Goal: Navigation & Orientation: Find specific page/section

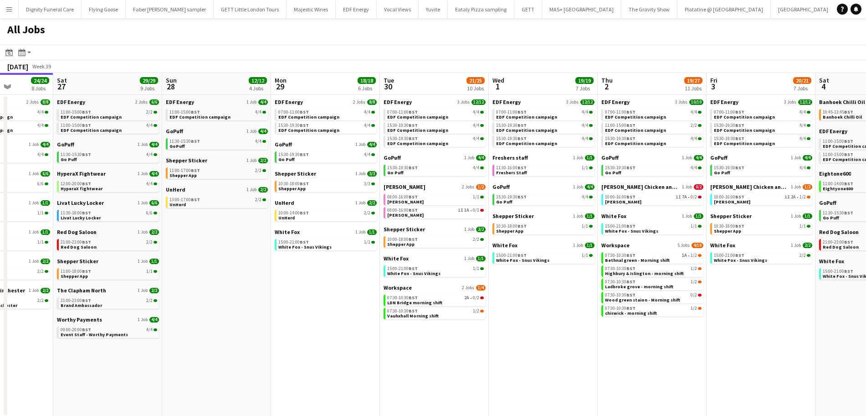
drag, startPoint x: 423, startPoint y: 303, endPoint x: 256, endPoint y: 299, distance: 166.8
click at [258, 299] on app-calendar-viewport "Tue 23 24/24 9 Jobs Wed 24 20/20 7 Jobs Thu 25 37/37 12 Jobs Fri 26 24/24 8 Job…" at bounding box center [433, 245] width 866 height 344
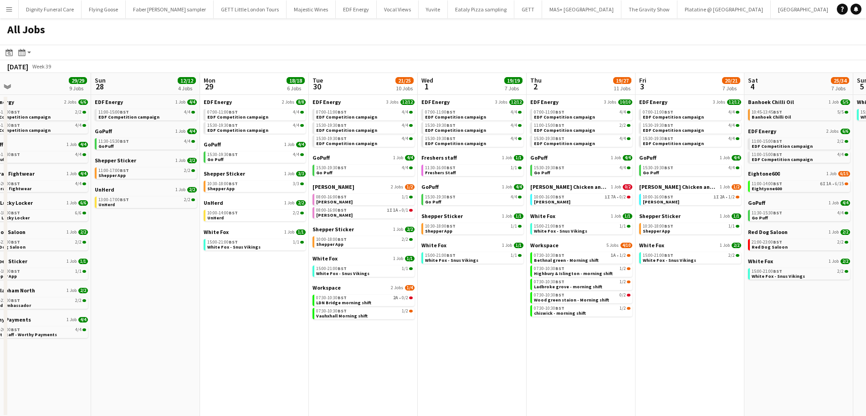
scroll to position [0, 454]
drag, startPoint x: 526, startPoint y: 343, endPoint x: 455, endPoint y: 346, distance: 71.1
click at [455, 346] on app-calendar-viewport "Tue 23 24/24 9 Jobs Wed 24 20/20 7 Jobs Thu 25 37/37 12 Jobs Fri 26 24/24 8 Job…" at bounding box center [433, 245] width 866 height 344
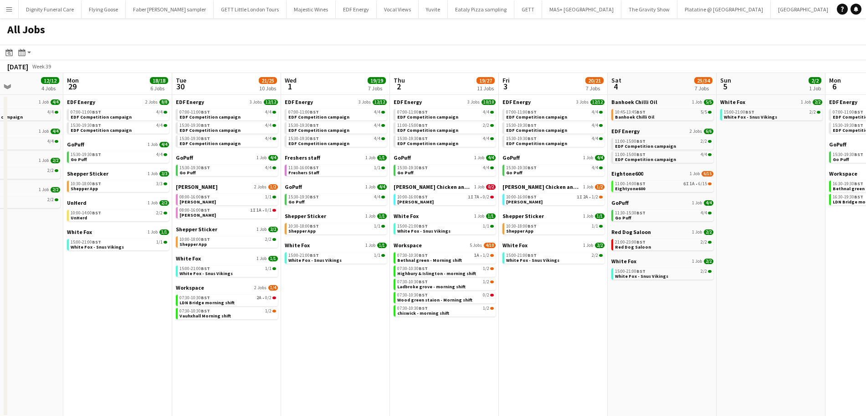
drag, startPoint x: 611, startPoint y: 335, endPoint x: 518, endPoint y: 335, distance: 92.5
click at [518, 335] on app-calendar-viewport "Thu 25 37/37 12 Jobs Fri 26 24/24 8 Jobs Sat 27 29/29 9 Jobs Sun 28 12/12 4 Job…" at bounding box center [433, 245] width 866 height 344
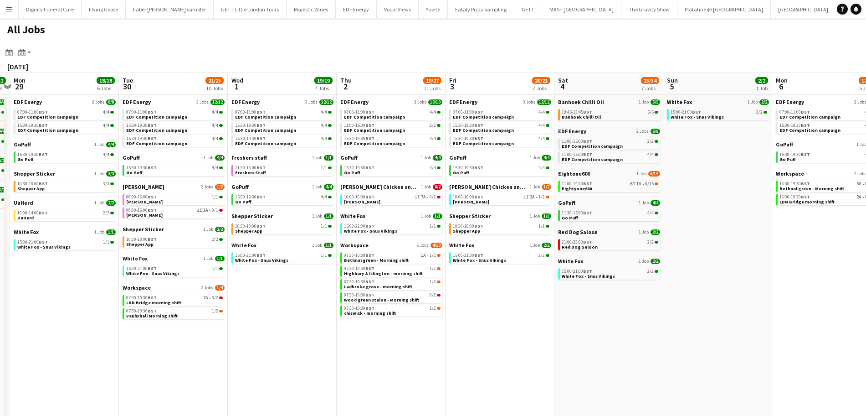
scroll to position [0, 251]
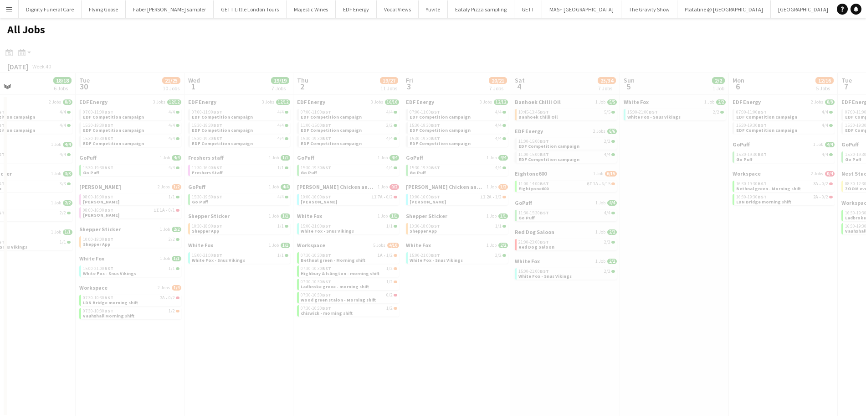
drag, startPoint x: 633, startPoint y: 315, endPoint x: 537, endPoint y: 315, distance: 96.2
click at [537, 315] on app-all-jobs "All Jobs Date picker SEP 2025 SEP 2025 Monday M Tuesday T Wednesday W Thursday …" at bounding box center [433, 217] width 866 height 399
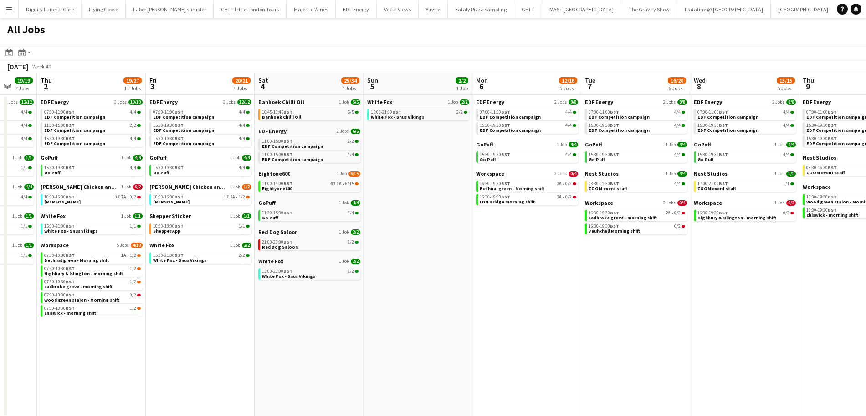
drag, startPoint x: 635, startPoint y: 336, endPoint x: 379, endPoint y: 329, distance: 256.7
click at [379, 329] on app-calendar-viewport "Mon 29 18/18 6 Jobs Tue 30 21/25 10 Jobs Wed 1 19/19 7 Jobs Thu 2 19/27 11 Jobs…" at bounding box center [433, 245] width 866 height 344
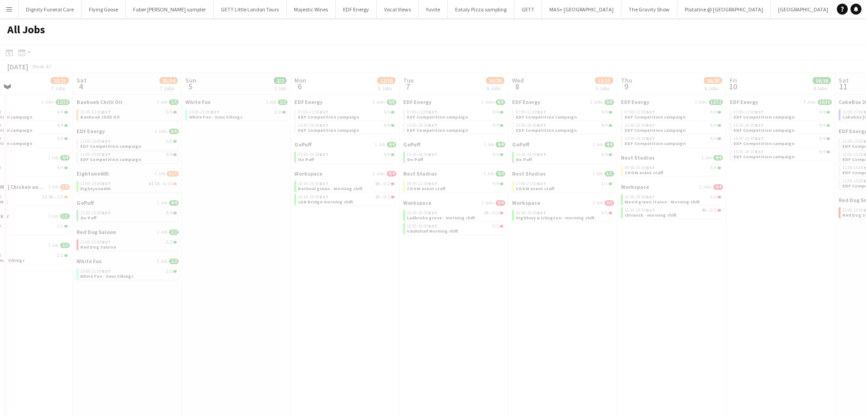
drag, startPoint x: 577, startPoint y: 324, endPoint x: 350, endPoint y: 323, distance: 227.9
click at [350, 323] on app-calendar-viewport "Wed 1 19/19 7 Jobs Thu 2 19/27 11 Jobs Fri 3 20/21 7 Jobs Sat 4 25/34 7 Jobs Su…" at bounding box center [433, 245] width 866 height 344
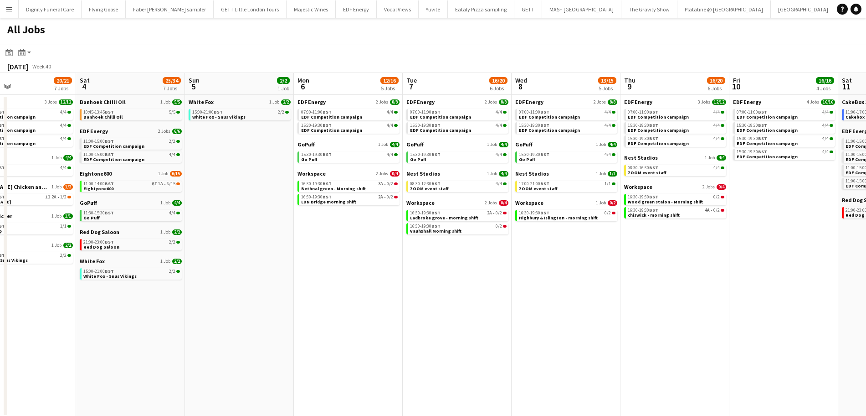
drag, startPoint x: 565, startPoint y: 320, endPoint x: 397, endPoint y: 323, distance: 168.2
click at [397, 323] on app-calendar-viewport "Wed 1 19/19 7 Jobs Thu 2 19/27 11 Jobs Fri 3 20/21 7 Jobs Sat 4 25/34 7 Jobs Su…" at bounding box center [433, 245] width 866 height 344
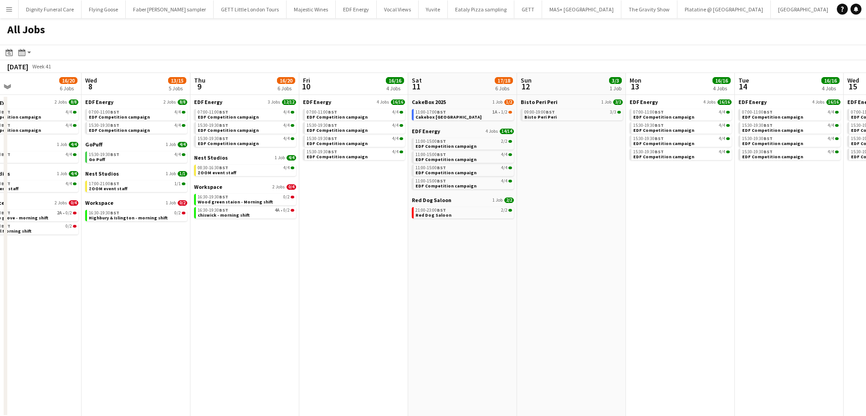
drag, startPoint x: 638, startPoint y: 320, endPoint x: 425, endPoint y: 325, distance: 213.3
click at [425, 325] on app-calendar-viewport "Fri 3 20/21 7 Jobs Sat 4 25/34 7 Jobs Sun 5 2/2 1 Job Mon 6 12/16 5 Jobs Tue 7 …" at bounding box center [433, 245] width 866 height 344
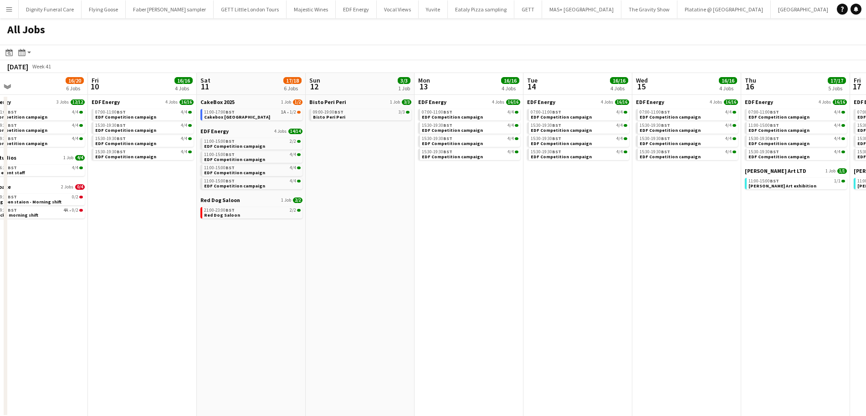
drag, startPoint x: 610, startPoint y: 315, endPoint x: 415, endPoint y: 317, distance: 195.5
click at [415, 317] on app-calendar-viewport "Sun 5 2/2 1 Job Mon 6 12/16 5 Jobs Tue 7 16/20 6 Jobs Wed 8 13/15 5 Jobs Thu 9 …" at bounding box center [433, 245] width 866 height 344
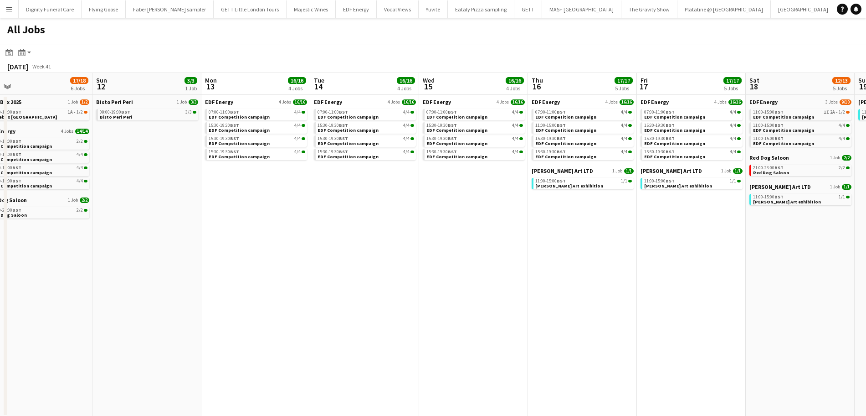
scroll to position [0, 252]
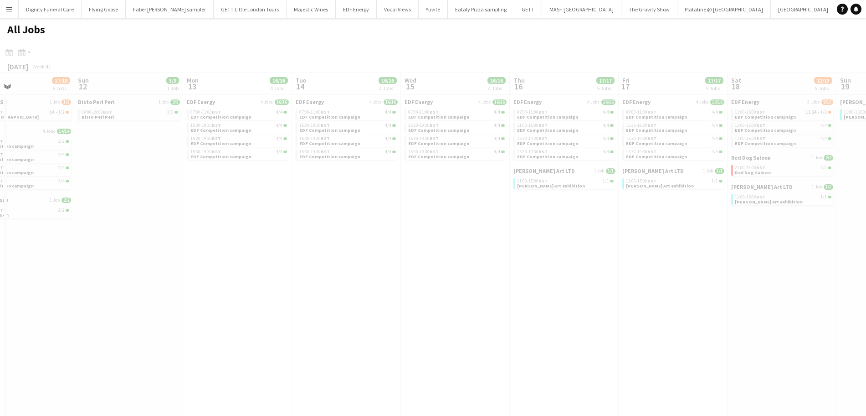
drag, startPoint x: 659, startPoint y: 296, endPoint x: 405, endPoint y: 296, distance: 253.4
click at [405, 296] on app-all-jobs "All Jobs Date picker SEP 2025 SEP 2025 Monday M Tuesday T Wednesday W Thursday …" at bounding box center [433, 217] width 866 height 399
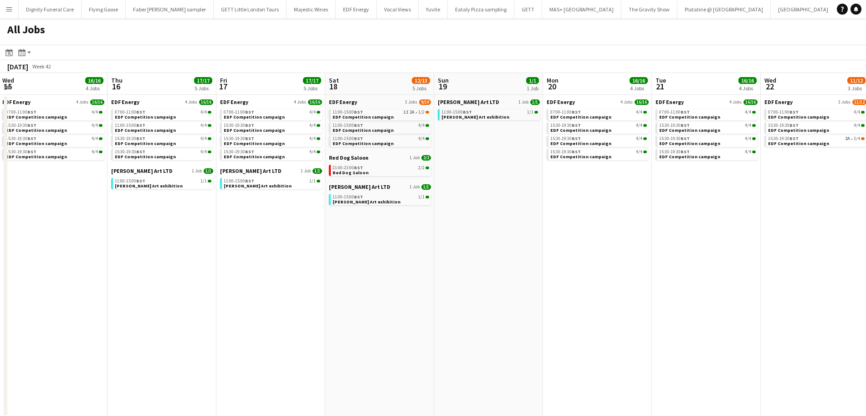
scroll to position [0, 259]
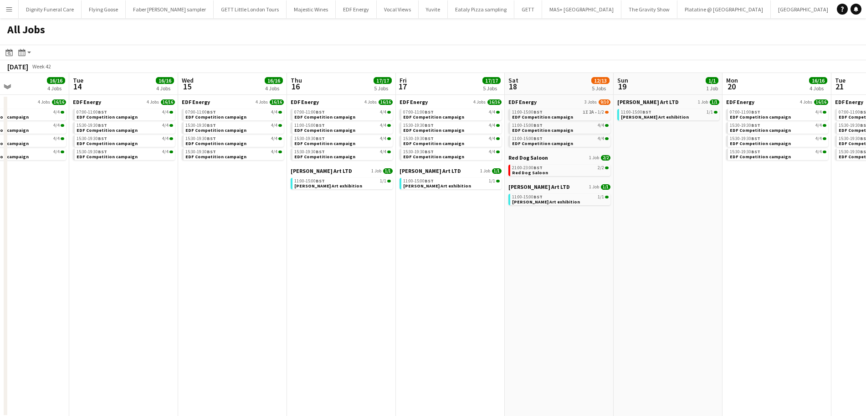
drag, startPoint x: 696, startPoint y: 293, endPoint x: 477, endPoint y: 293, distance: 219.2
click at [472, 294] on app-calendar-viewport "Sat 11 17/18 6 Jobs Sun 12 3/3 1 Job Mon 13 16/16 4 Jobs Tue 14 16/16 4 Jobs We…" at bounding box center [433, 245] width 866 height 344
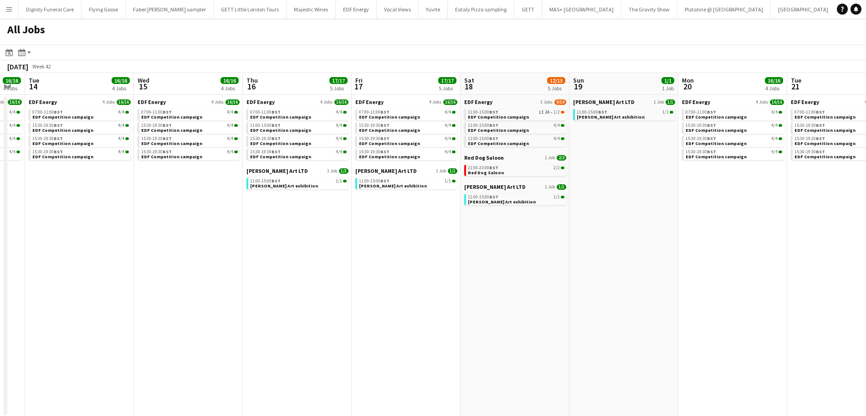
scroll to position [0, 345]
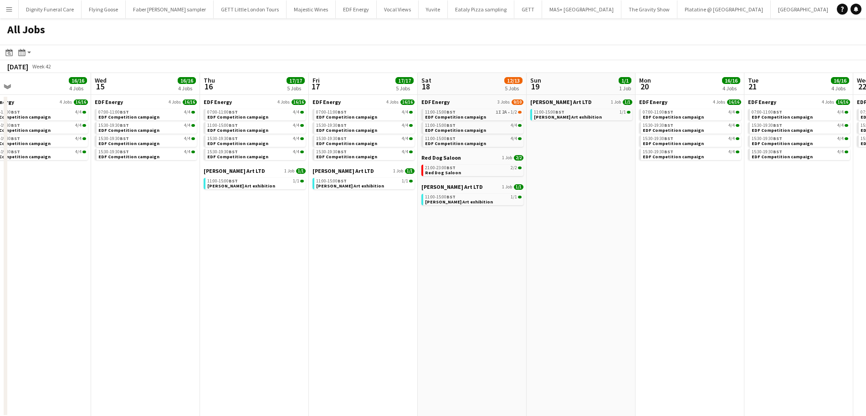
drag, startPoint x: 677, startPoint y: 279, endPoint x: 592, endPoint y: 279, distance: 85.2
click at [592, 279] on app-calendar-viewport "Sat 11 17/18 6 Jobs Sun 12 3/3 1 Job Mon 13 16/16 4 Jobs Tue 14 16/16 4 Jobs We…" at bounding box center [433, 245] width 866 height 344
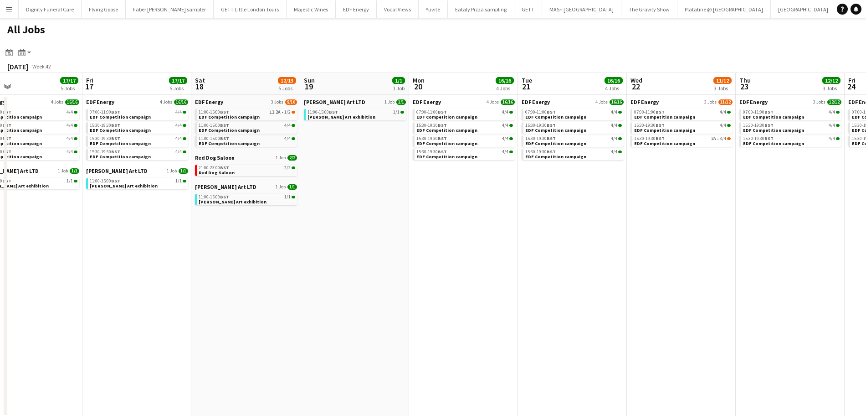
drag, startPoint x: 747, startPoint y: 254, endPoint x: 520, endPoint y: 256, distance: 226.5
click at [520, 255] on app-calendar-viewport "Mon 13 16/16 4 Jobs Tue 14 16/16 4 Jobs Wed 15 16/16 4 Jobs Thu 16 17/17 5 Jobs…" at bounding box center [433, 245] width 866 height 344
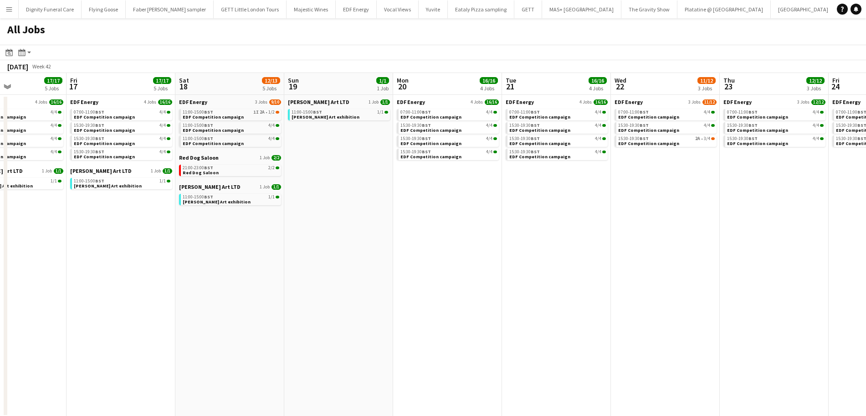
drag, startPoint x: 580, startPoint y: 254, endPoint x: 367, endPoint y: 247, distance: 212.9
click at [369, 248] on app-calendar-viewport "Mon 13 16/16 4 Jobs Tue 14 16/16 4 Jobs Wed 15 16/16 4 Jobs Thu 16 17/17 5 Jobs…" at bounding box center [433, 245] width 866 height 344
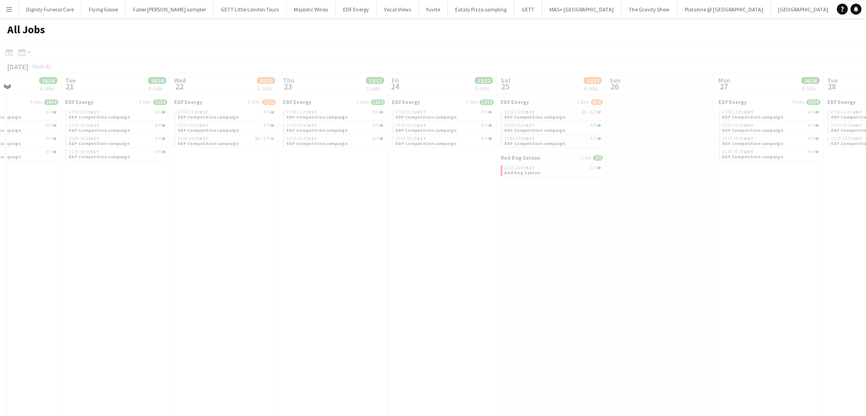
drag, startPoint x: 672, startPoint y: 245, endPoint x: 323, endPoint y: 236, distance: 348.8
click at [323, 236] on app-all-jobs "All Jobs Date picker SEP 2025 SEP 2025 Monday M Tuesday T Wednesday W Thursday …" at bounding box center [433, 217] width 866 height 399
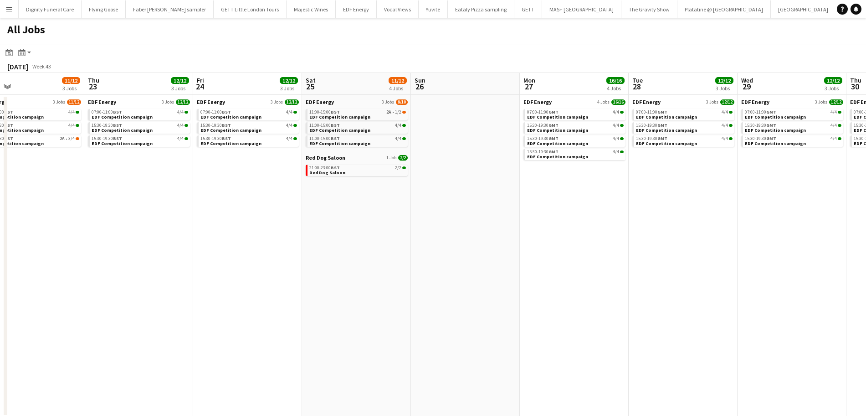
drag, startPoint x: 751, startPoint y: 235, endPoint x: 342, endPoint y: 229, distance: 408.8
click at [339, 232] on app-calendar-viewport "Sat 18 12/13 5 Jobs Sun 19 1/1 1 Job Mon 20 16/16 4 Jobs Tue 21 16/16 4 Jobs We…" at bounding box center [433, 245] width 866 height 344
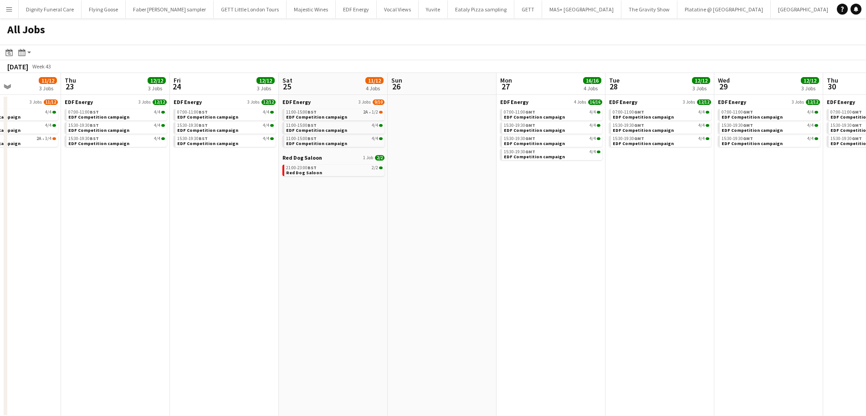
click at [293, 216] on app-all-jobs "All Jobs Date picker SEP 2025 SEP 2025 Monday M Tuesday T Wednesday W Thursday …" at bounding box center [433, 217] width 866 height 399
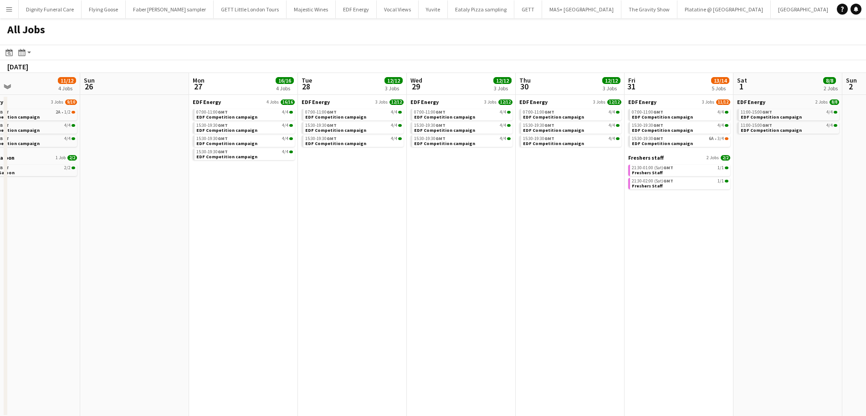
click at [277, 221] on app-all-jobs "All Jobs Date picker SEP 2025 SEP 2025 Monday M Tuesday T Wednesday W Thursday …" at bounding box center [433, 217] width 866 height 399
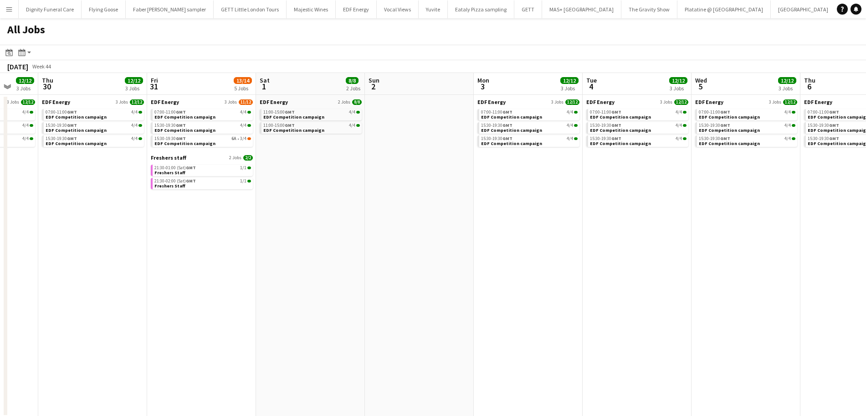
drag, startPoint x: 598, startPoint y: 247, endPoint x: 255, endPoint y: 233, distance: 343.9
click at [256, 233] on app-calendar-viewport "Sun 26 Mon 27 16/16 4 Jobs Tue 28 12/12 3 Jobs Wed 29 12/12 3 Jobs Thu 30 12/12…" at bounding box center [433, 245] width 866 height 344
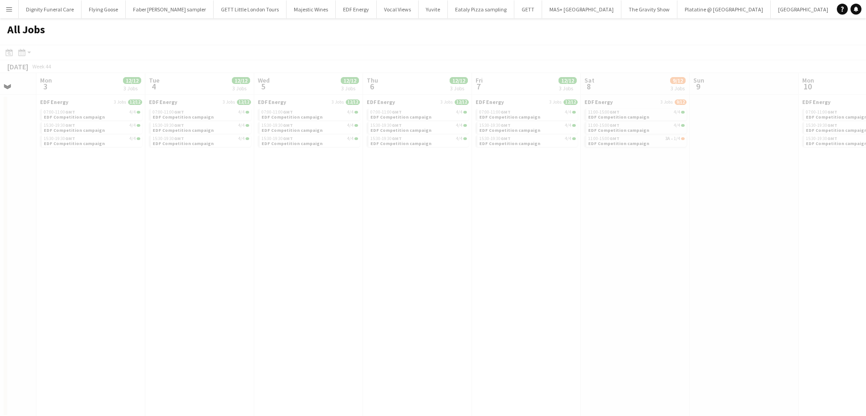
drag, startPoint x: 749, startPoint y: 242, endPoint x: 374, endPoint y: 237, distance: 375.1
click at [374, 237] on app-calendar-viewport "Fri 31 13/14 5 Jobs Sat 1 8/8 2 Jobs Sun 2 Mon 3 12/12 3 Jobs Tue 4 12/12 3 Job…" at bounding box center [433, 245] width 866 height 344
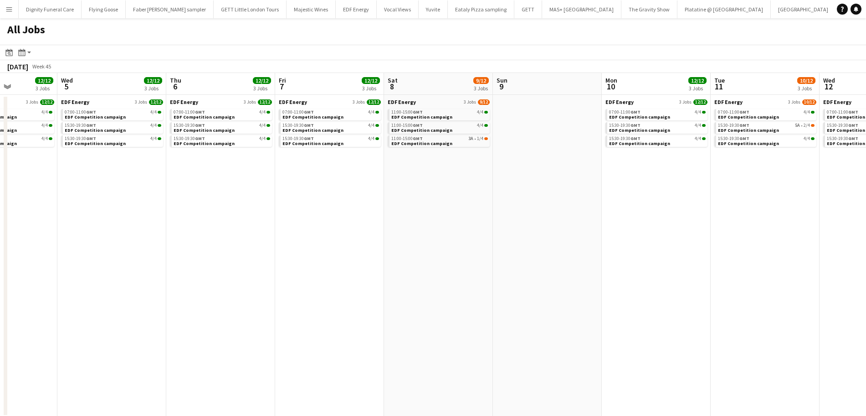
click at [300, 236] on app-all-jobs "All Jobs Date picker SEP 2025 SEP 2025 Monday M Tuesday T Wednesday W Thursday …" at bounding box center [433, 217] width 866 height 399
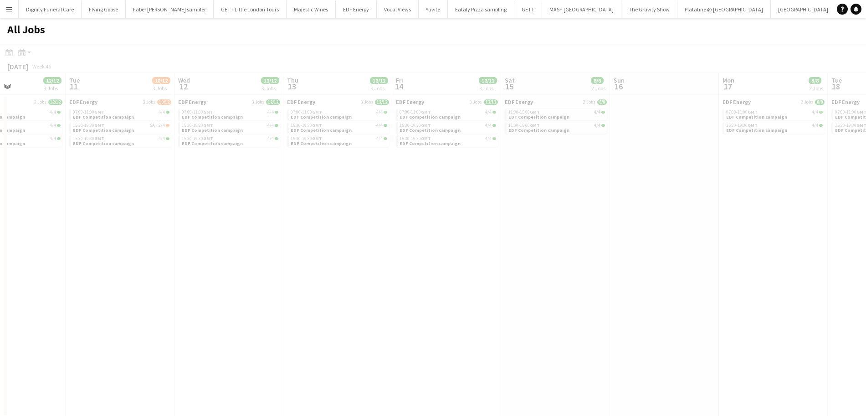
drag, startPoint x: 741, startPoint y: 239, endPoint x: 545, endPoint y: 237, distance: 196.0
click at [283, 237] on app-all-jobs "All Jobs Date picker SEP 2025 SEP 2025 Monday M Tuesday T Wednesday W Thursday …" at bounding box center [433, 217] width 866 height 399
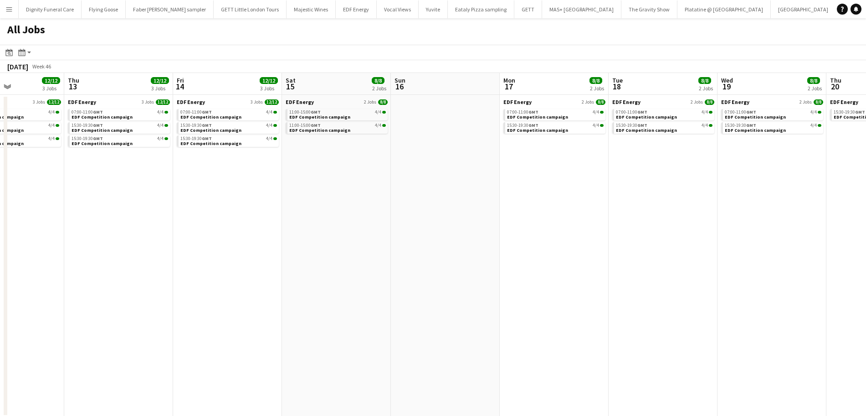
click at [233, 235] on app-all-jobs "All Jobs Date picker SEP 2025 SEP 2025 Monday M Tuesday T Wednesday W Thursday …" at bounding box center [433, 217] width 866 height 399
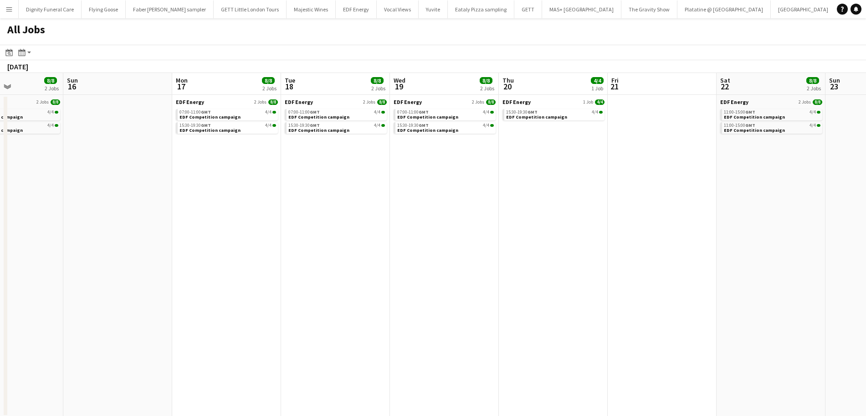
scroll to position [0, 262]
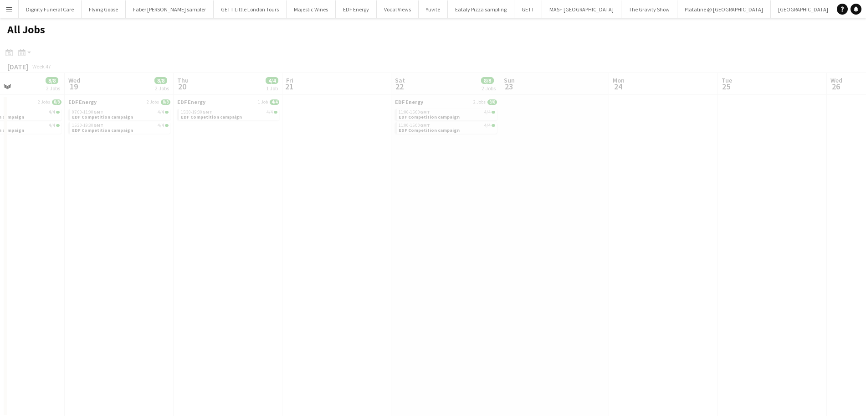
drag, startPoint x: 718, startPoint y: 241, endPoint x: 257, endPoint y: 236, distance: 460.3
click at [257, 236] on app-all-jobs "All Jobs Date picker SEP 2025 SEP 2025 Monday M Tuesday T Wednesday W Thursday …" at bounding box center [433, 217] width 866 height 399
drag, startPoint x: 650, startPoint y: 248, endPoint x: 267, endPoint y: 246, distance: 382.8
click at [221, 244] on app-all-jobs "All Jobs Date picker SEP 2025 SEP 2025 Monday M Tuesday T Wednesday W Thursday …" at bounding box center [433, 217] width 866 height 399
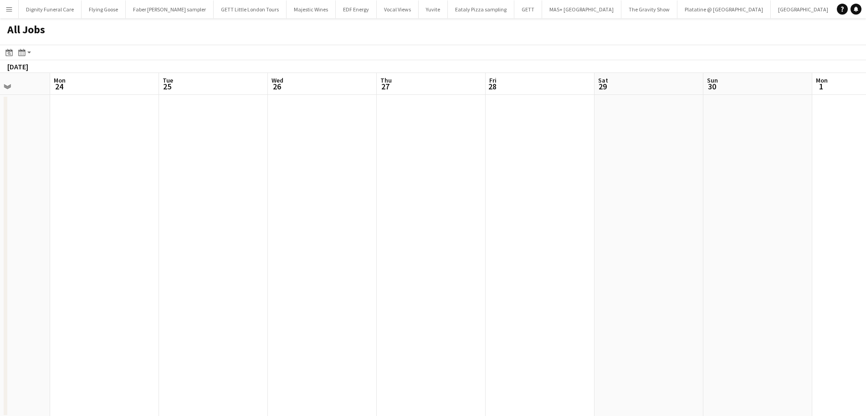
drag, startPoint x: 600, startPoint y: 256, endPoint x: 248, endPoint y: 257, distance: 352.3
click at [248, 257] on app-calendar-viewport "Thu 20 4/4 1 Job Fri 21 Sat 22 8/8 2 Jobs Sun 23 Mon 24 Tue 25 Wed 26 Thu 27 Fr…" at bounding box center [433, 245] width 866 height 344
drag, startPoint x: 542, startPoint y: 247, endPoint x: 349, endPoint y: 247, distance: 193.2
click at [349, 247] on app-calendar-viewport "Mon 24 Tue 25 Wed 26 Thu 27 Fri 28 Sat 29 Sun 30 Mon 1 Tue 2 Wed 3 Thu 4 Fri 5 …" at bounding box center [433, 245] width 866 height 344
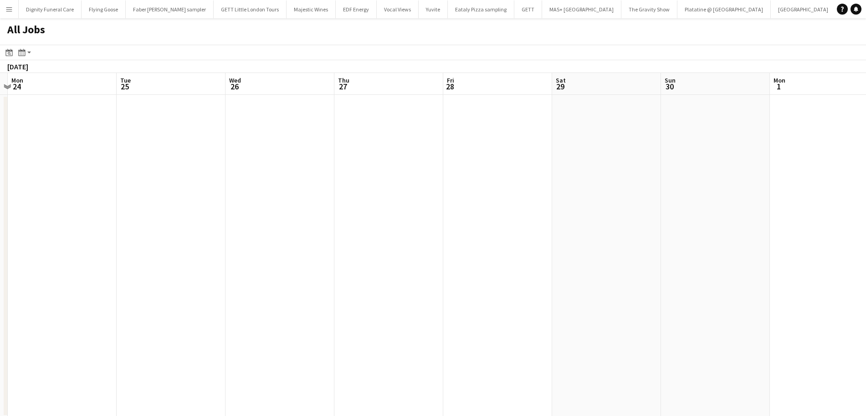
drag, startPoint x: 582, startPoint y: 211, endPoint x: 869, endPoint y: 190, distance: 288.3
click at [866, 190] on html "Menu Boards Boards Boards All jobs Status Workforce Workforce My Workforce Recr…" at bounding box center [433, 208] width 866 height 417
drag, startPoint x: 255, startPoint y: 219, endPoint x: 830, endPoint y: 193, distance: 576.2
click at [832, 193] on app-calendar-viewport "Wed 19 8/8 2 Jobs Thu 20 4/4 1 Job Fri 21 Sat 22 8/8 2 Jobs Sun 23 Mon 24 Tue 2…" at bounding box center [433, 245] width 866 height 344
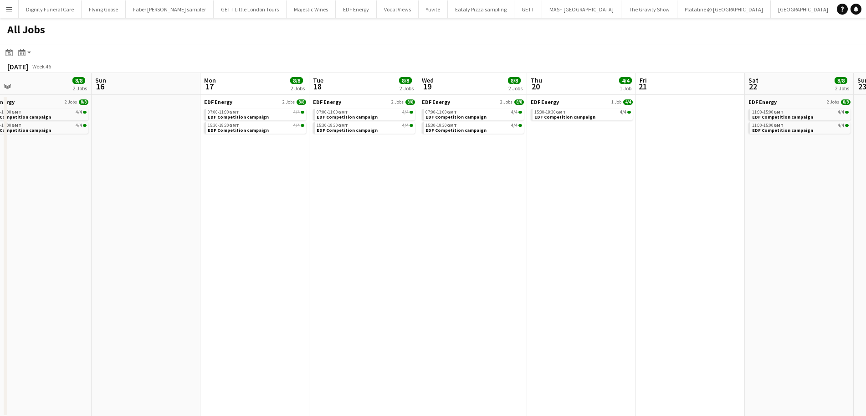
drag, startPoint x: 314, startPoint y: 225, endPoint x: 855, endPoint y: 201, distance: 541.9
click at [866, 202] on html "Menu Boards Boards Boards All jobs Status Workforce Workforce My Workforce Recr…" at bounding box center [433, 208] width 866 height 417
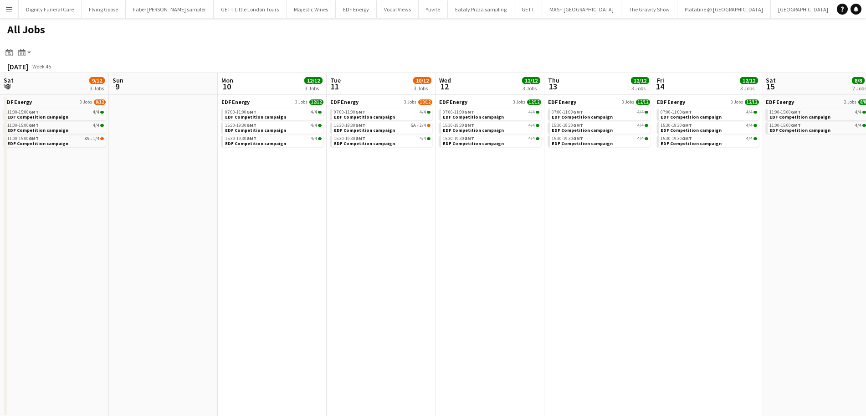
drag, startPoint x: 355, startPoint y: 245, endPoint x: 869, endPoint y: 221, distance: 514.2
click at [866, 221] on html "Menu Boards Boards Boards All jobs Status Workforce Workforce My Workforce Recr…" at bounding box center [433, 208] width 866 height 417
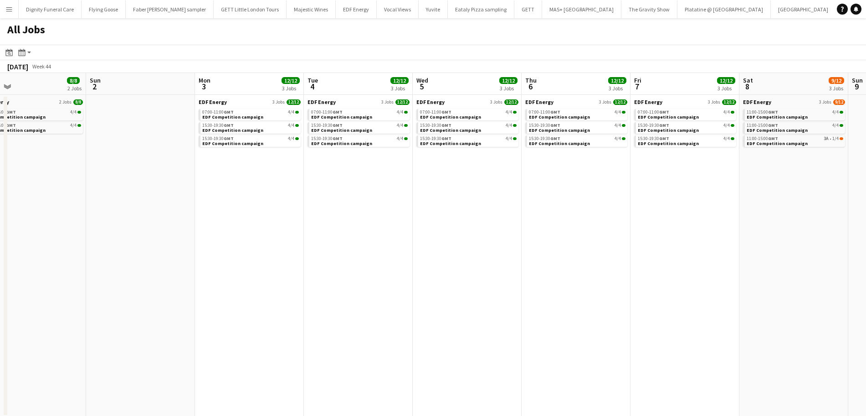
drag, startPoint x: 782, startPoint y: 191, endPoint x: 680, endPoint y: 204, distance: 103.4
click at [866, 177] on html "Menu Boards Boards Boards All jobs Status Workforce Workforce My Workforce Recr…" at bounding box center [433, 208] width 866 height 417
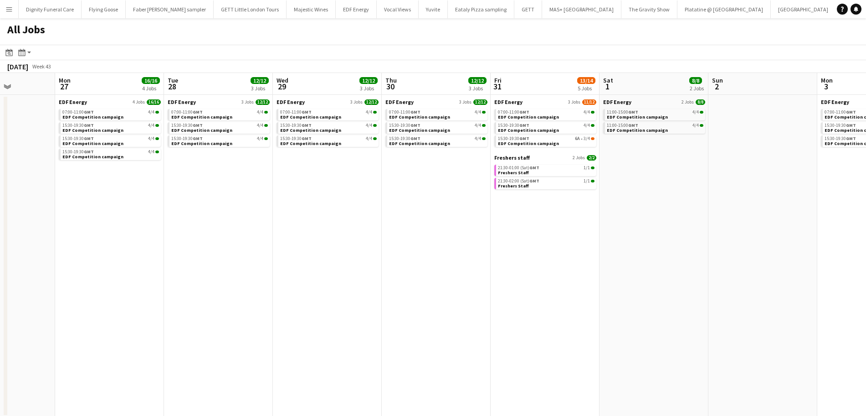
drag, startPoint x: 875, startPoint y: 185, endPoint x: 454, endPoint y: 232, distance: 422.8
click at [866, 185] on html "Menu Boards Boards Boards All jobs Status Workforce Workforce My Workforce Recr…" at bounding box center [433, 208] width 866 height 417
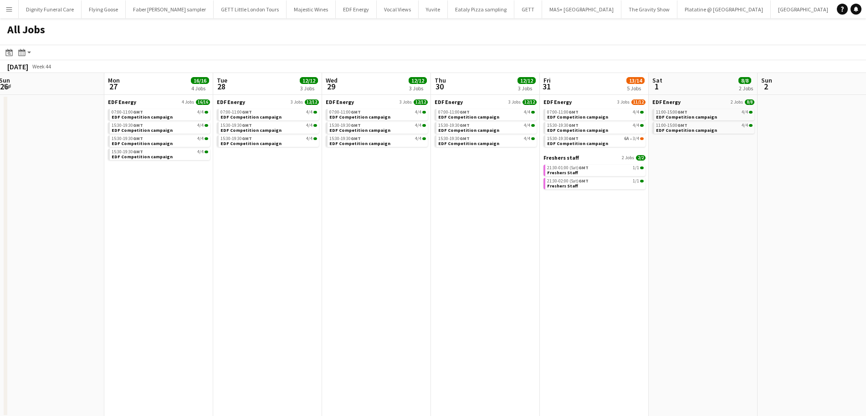
drag, startPoint x: 290, startPoint y: 223, endPoint x: 777, endPoint y: 195, distance: 487.6
click at [866, 179] on html "Menu Boards Boards Boards All jobs Status Workforce Workforce My Workforce Recr…" at bounding box center [433, 208] width 866 height 417
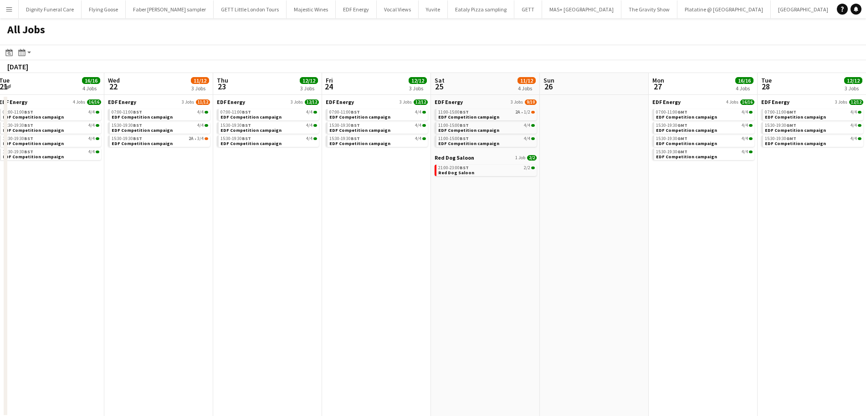
scroll to position [0, 0]
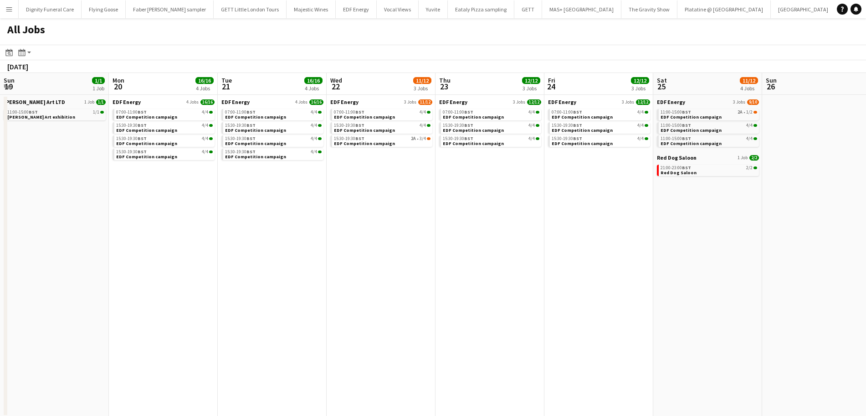
drag, startPoint x: 378, startPoint y: 211, endPoint x: 873, endPoint y: 197, distance: 494.6
click at [866, 197] on html "Menu Boards Boards Boards All jobs Status Workforce Workforce My Workforce Recr…" at bounding box center [433, 208] width 866 height 417
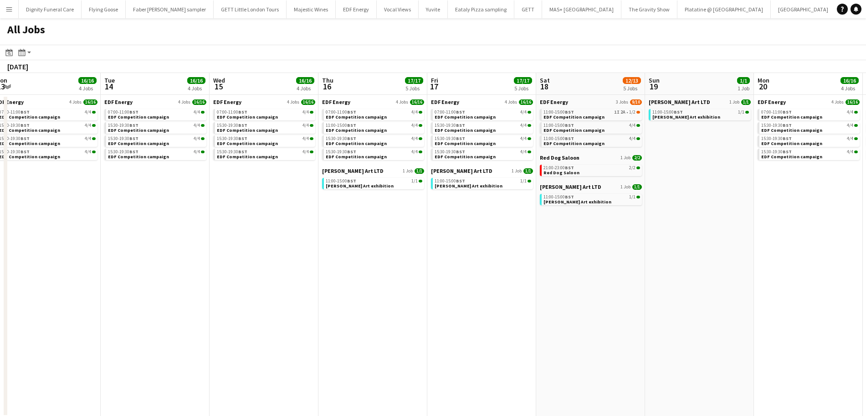
drag, startPoint x: 806, startPoint y: 213, endPoint x: 776, endPoint y: 227, distance: 33.2
click at [866, 210] on html "Menu Boards Boards Boards All jobs Status Workforce Workforce My Workforce Recr…" at bounding box center [433, 208] width 866 height 417
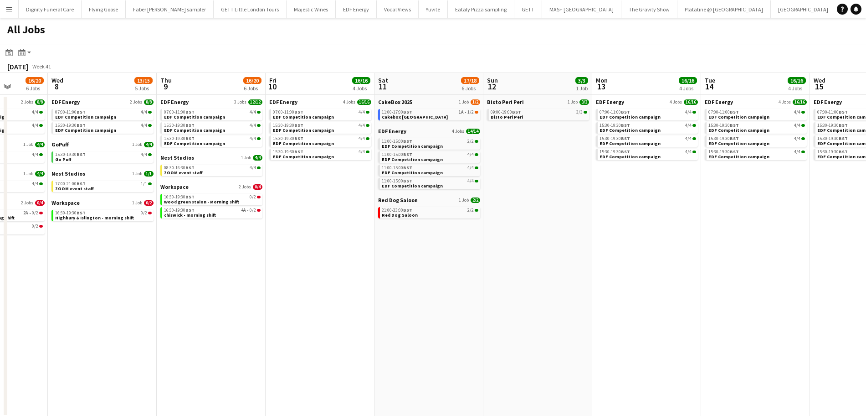
drag, startPoint x: 818, startPoint y: 245, endPoint x: 453, endPoint y: 283, distance: 367.9
click at [830, 244] on app-calendar-viewport "Sun 5 2/2 1 Job Mon 6 12/16 5 Jobs Tue 7 16/20 6 Jobs Wed 8 13/15 5 Jobs Thu 9 …" at bounding box center [433, 245] width 866 height 344
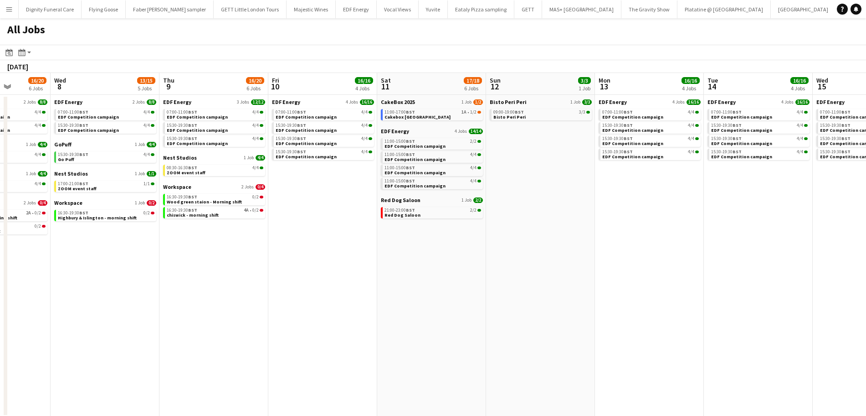
drag
click at [856, 261] on app-calendar-viewport "Sun 5 2/2 1 Job Mon 6 12/16 5 Jobs Tue 7 16/20 6 Jobs Wed 8 13/15 5 Jobs Thu 9 …" at bounding box center [433, 245] width 866 height 344
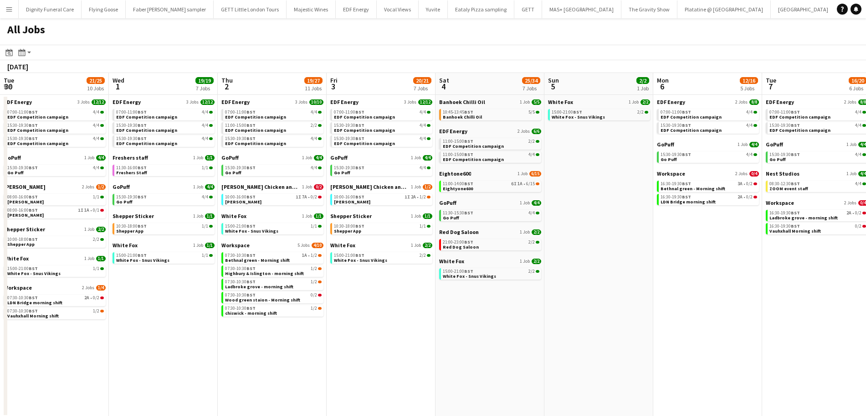
click at [866, 246] on html "Menu Boards Boards Boards All jobs Status Workforce Workforce My Workforce Recr…" at bounding box center [433, 208] width 866 height 417
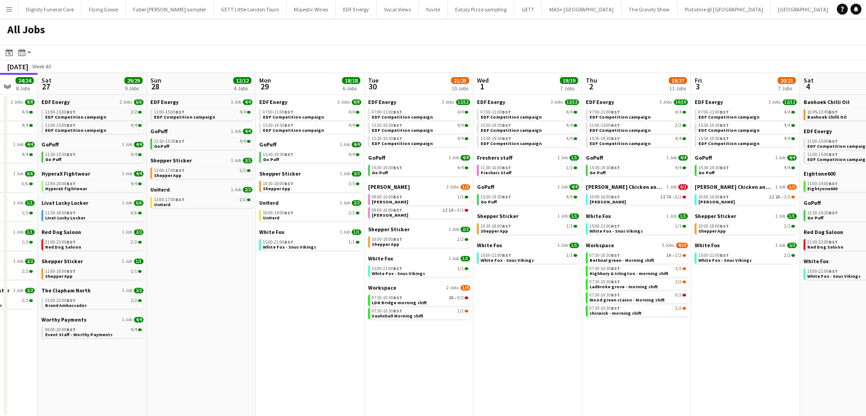
scroll to position [0, 219]
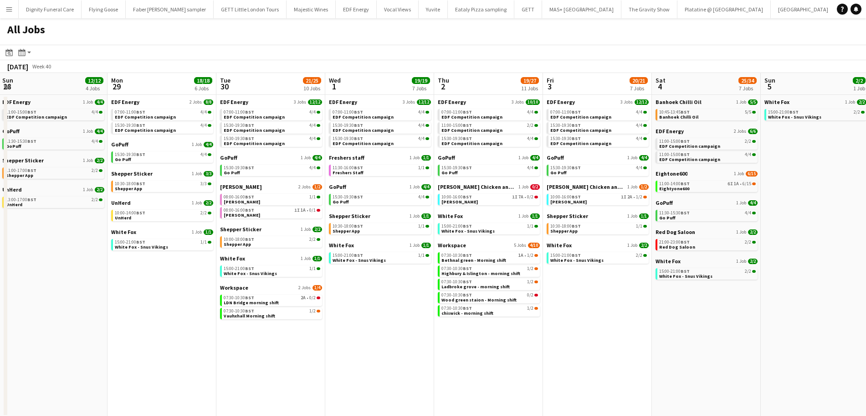
click at [866, 247] on html "Menu Boards Boards Boards All jobs Status Workforce Workforce My Workforce Recr…" at bounding box center [433, 208] width 866 height 417
